Goal: Check status: Check status

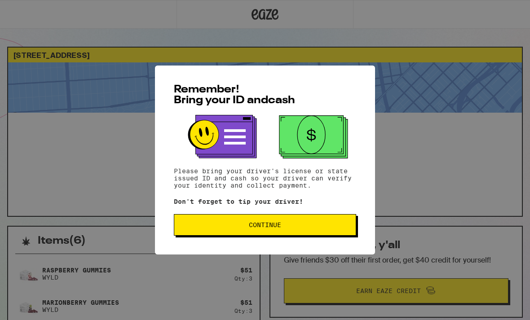
click at [270, 234] on button "Continue" at bounding box center [265, 225] width 182 height 22
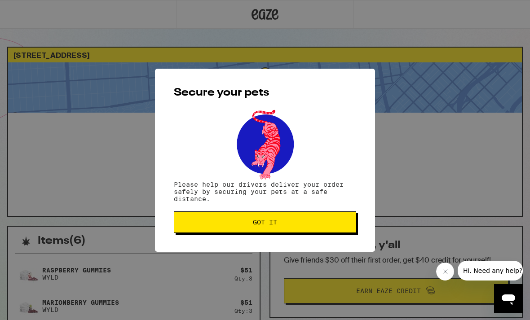
click at [286, 219] on button "Got it" at bounding box center [265, 223] width 182 height 22
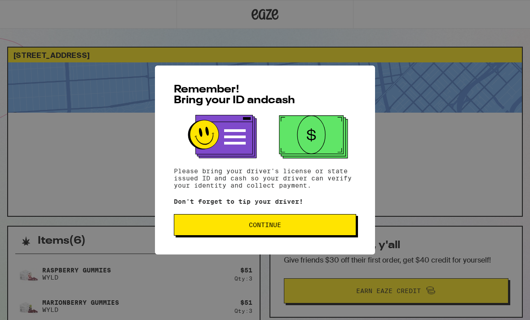
click at [274, 226] on span "Continue" at bounding box center [265, 225] width 32 height 6
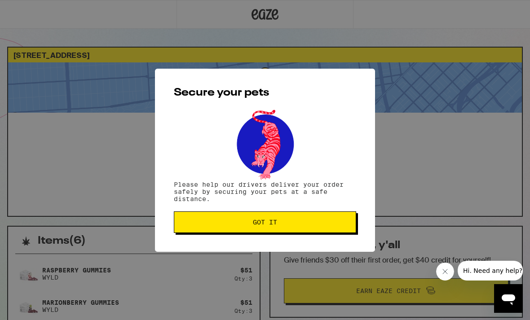
click at [303, 219] on button "Got it" at bounding box center [265, 223] width 182 height 22
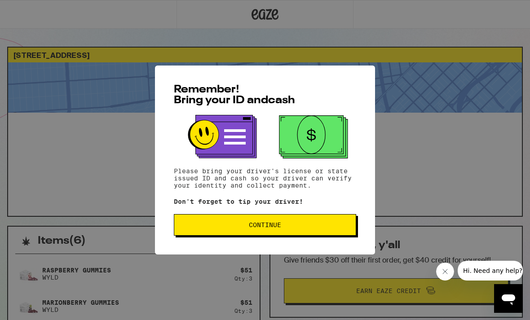
click at [336, 236] on button "Continue" at bounding box center [265, 225] width 182 height 22
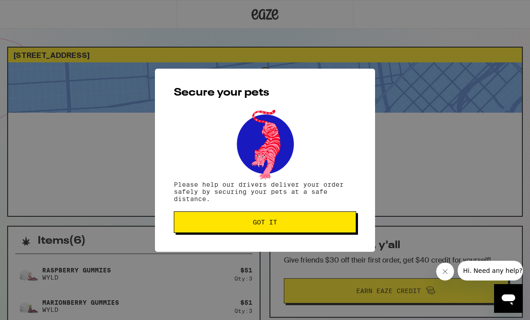
click at [340, 231] on button "Got it" at bounding box center [265, 223] width 182 height 22
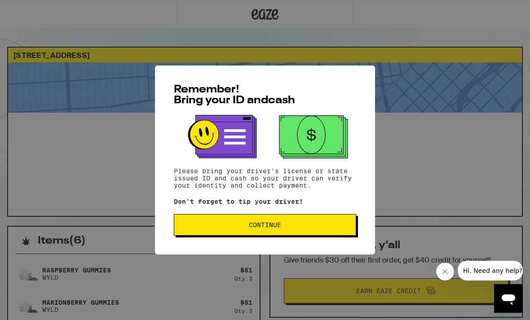
click at [343, 228] on span "Continue" at bounding box center [264, 225] width 167 height 6
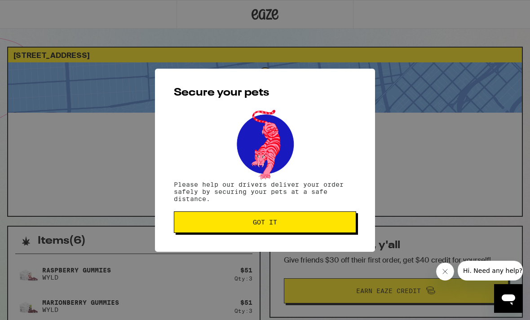
click at [344, 225] on span "Got it" at bounding box center [264, 222] width 167 height 6
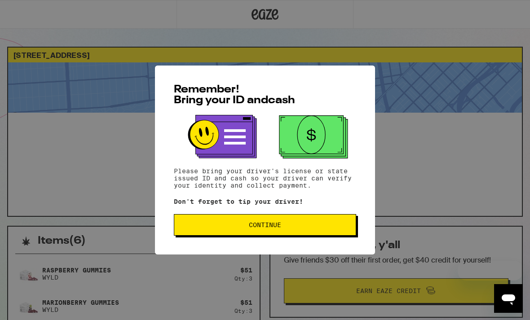
click at [329, 223] on button "Continue" at bounding box center [265, 225] width 182 height 22
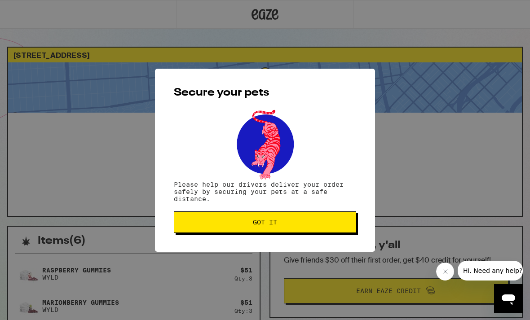
click at [329, 215] on button "Got it" at bounding box center [265, 223] width 182 height 22
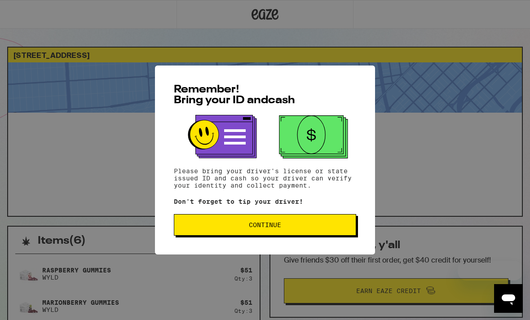
click at [307, 225] on span "Continue" at bounding box center [264, 225] width 167 height 6
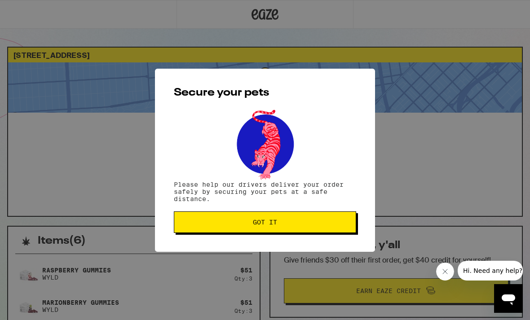
click at [311, 229] on button "Got it" at bounding box center [265, 223] width 182 height 22
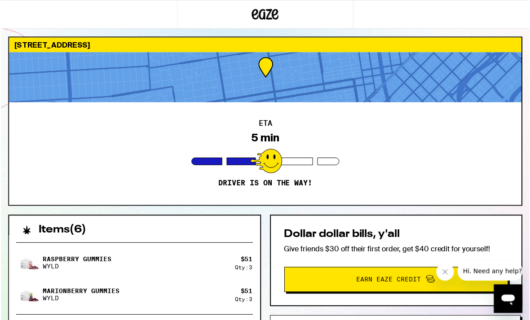
scroll to position [10, 0]
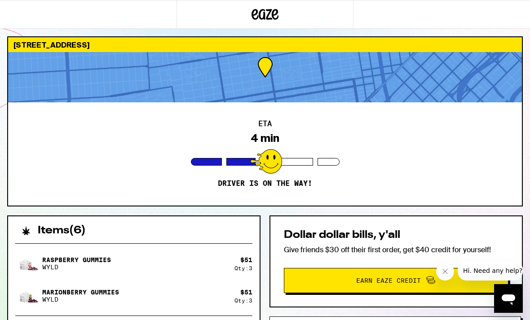
click at [395, 82] on div at bounding box center [265, 77] width 514 height 50
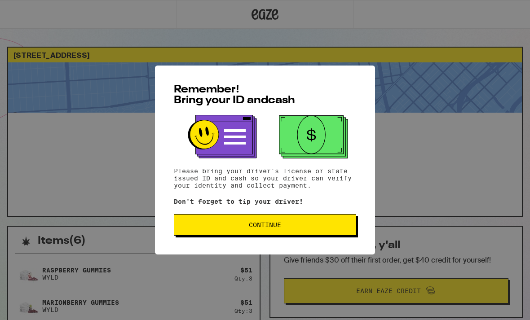
click at [271, 228] on span "Continue" at bounding box center [265, 225] width 32 height 6
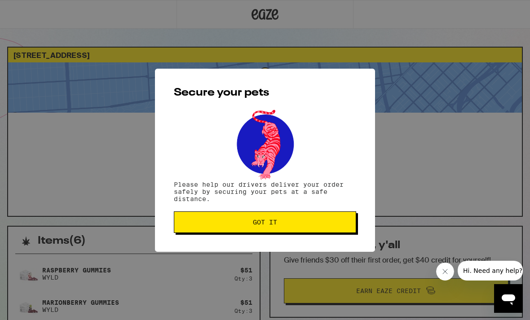
click at [279, 230] on button "Got it" at bounding box center [265, 223] width 182 height 22
